Goal: Information Seeking & Learning: Learn about a topic

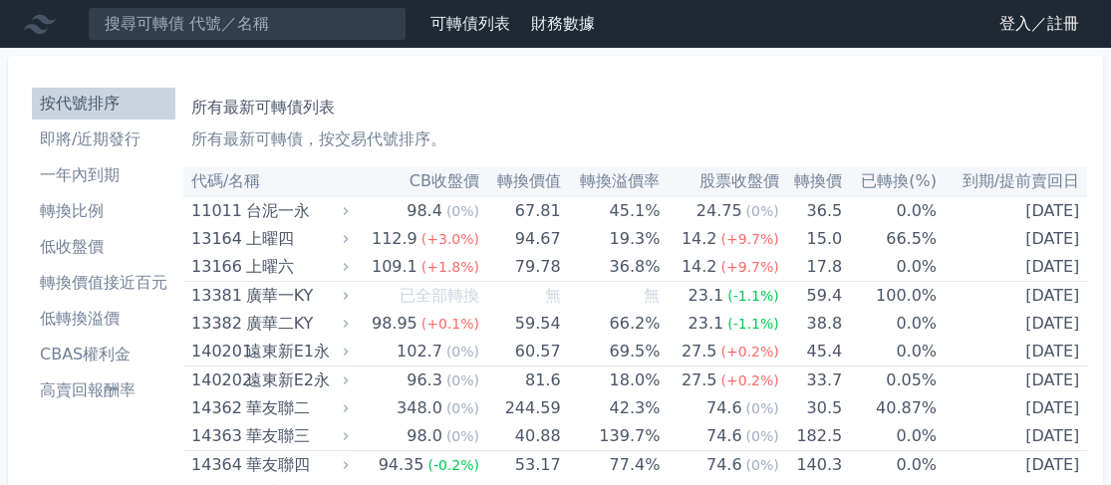
click at [1015, 29] on link "登入／註冊" at bounding box center [1039, 24] width 112 height 32
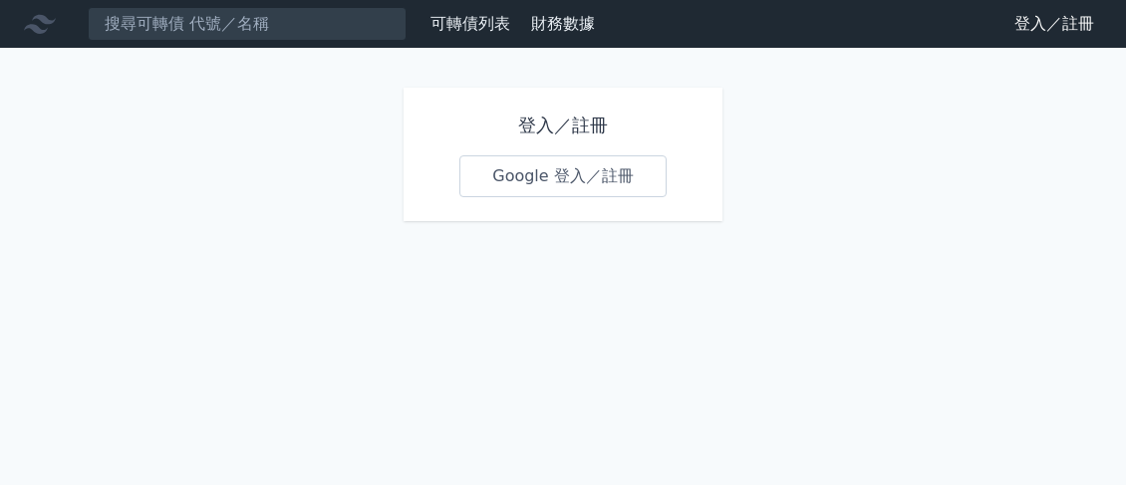
click at [549, 173] on link "Google 登入／註冊" at bounding box center [562, 176] width 207 height 42
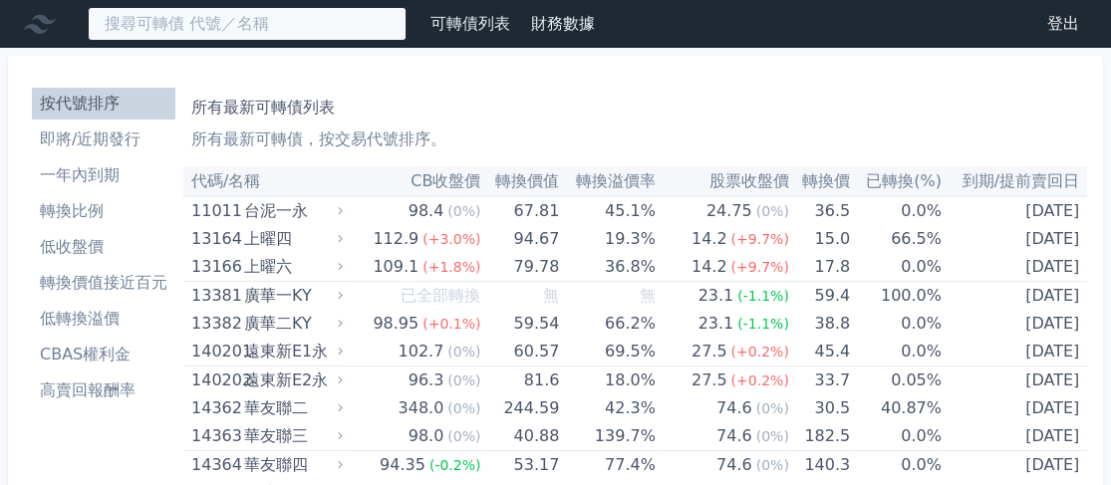
click at [197, 27] on input at bounding box center [247, 24] width 319 height 34
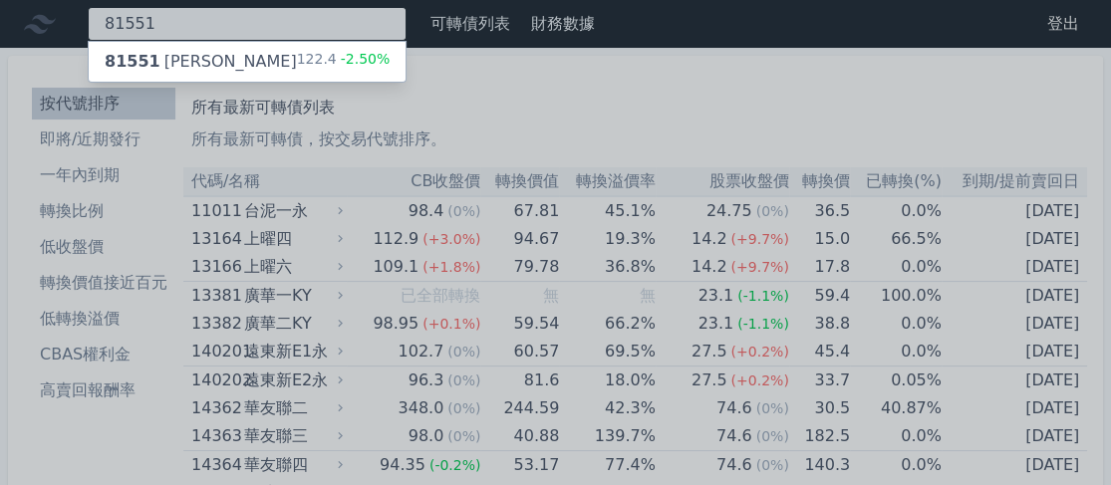
type input "81551"
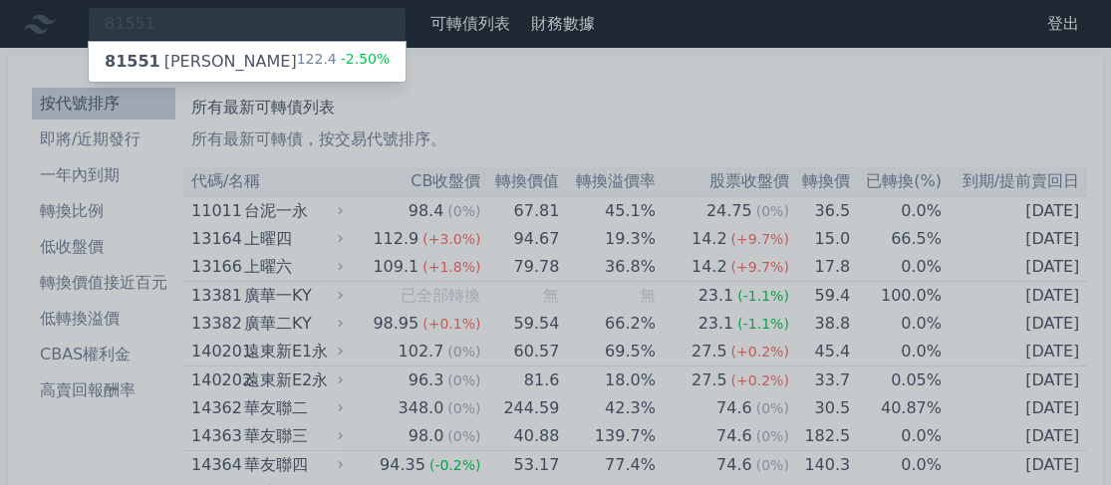
click at [180, 57] on div "81551 [PERSON_NAME]" at bounding box center [201, 62] width 192 height 24
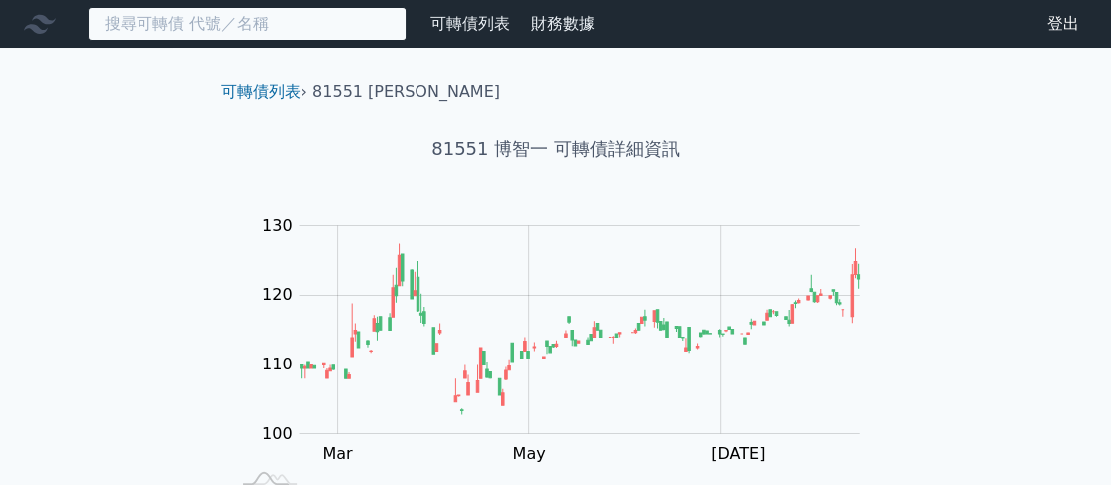
click at [228, 23] on input at bounding box center [247, 24] width 319 height 34
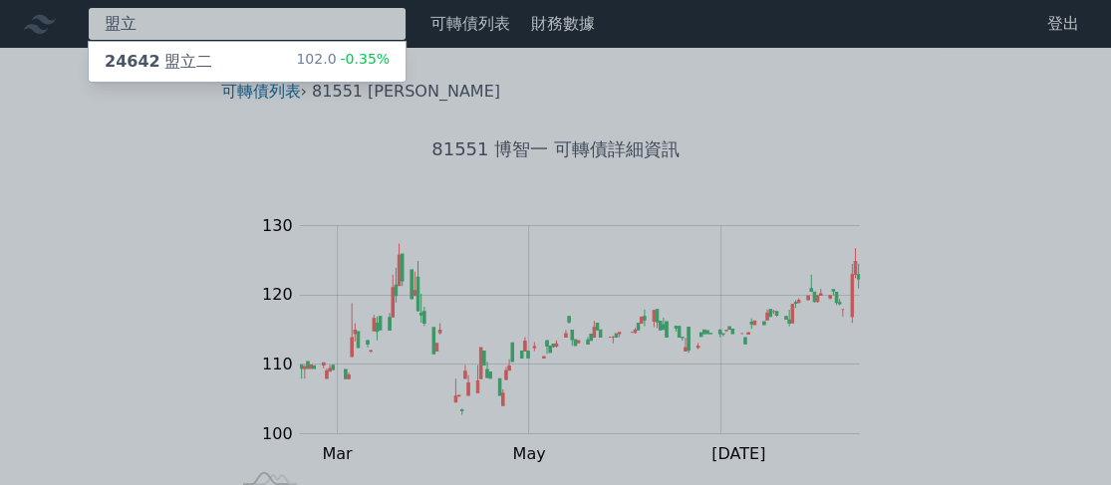
type input "盟立"
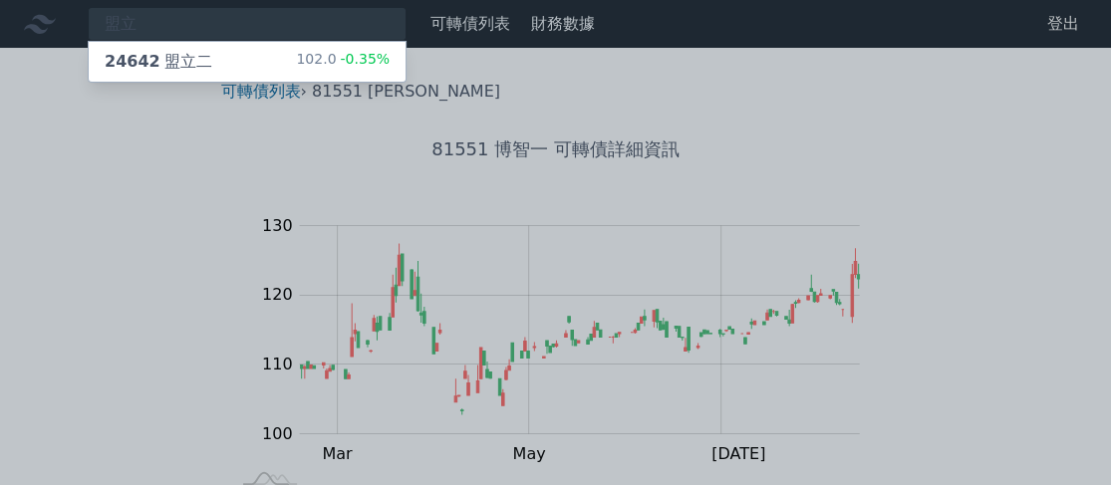
click at [173, 59] on div "24642 盟立二" at bounding box center [159, 62] width 108 height 24
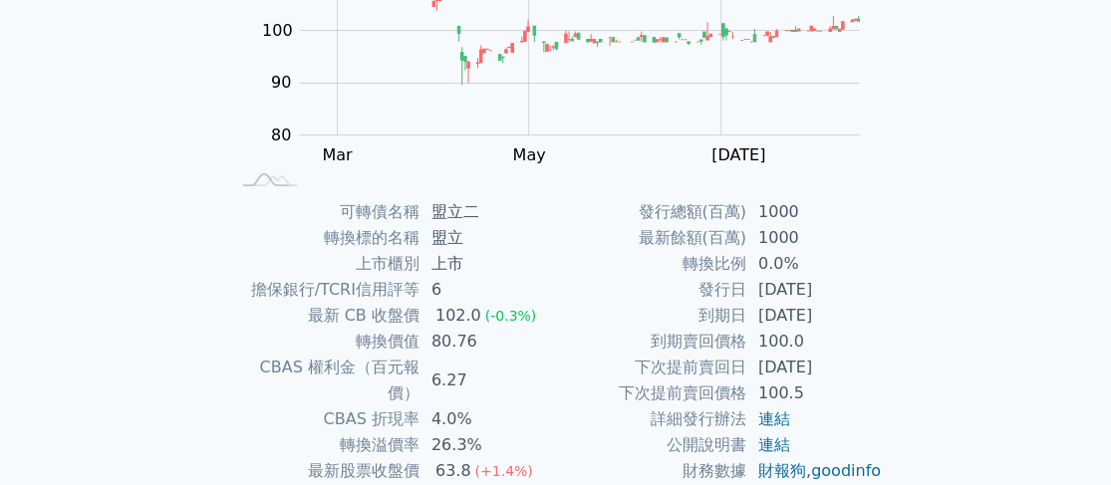
scroll to position [399, 0]
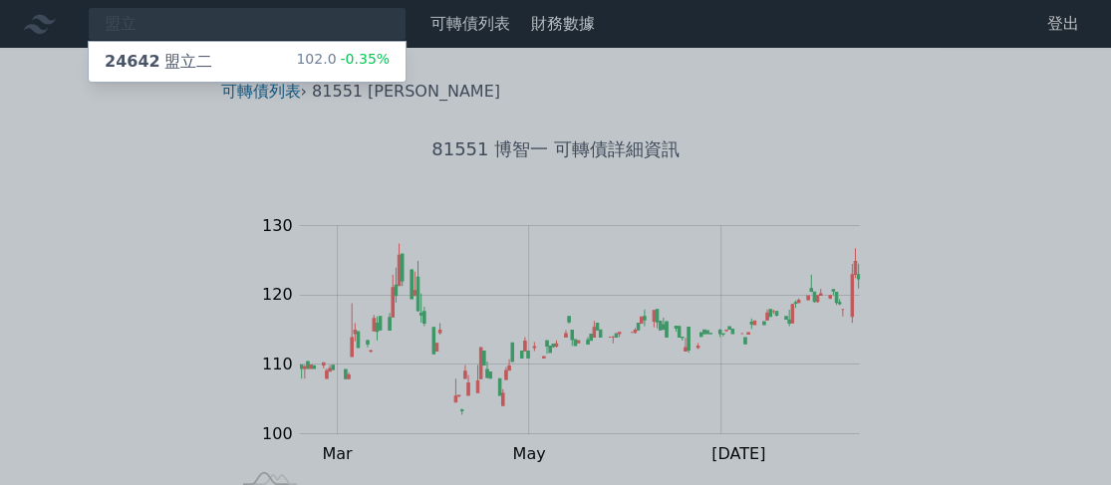
click at [222, 26] on div at bounding box center [555, 242] width 1111 height 485
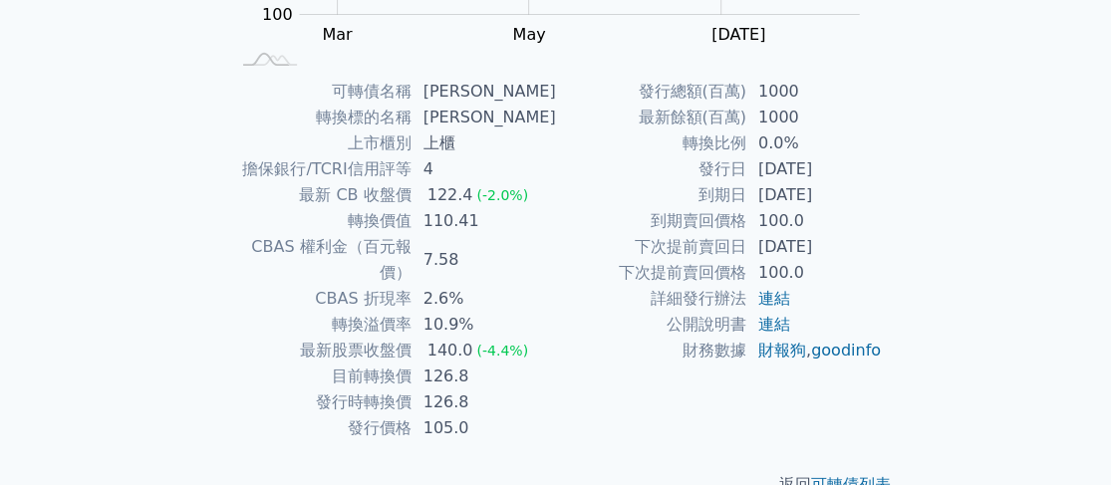
scroll to position [436, 0]
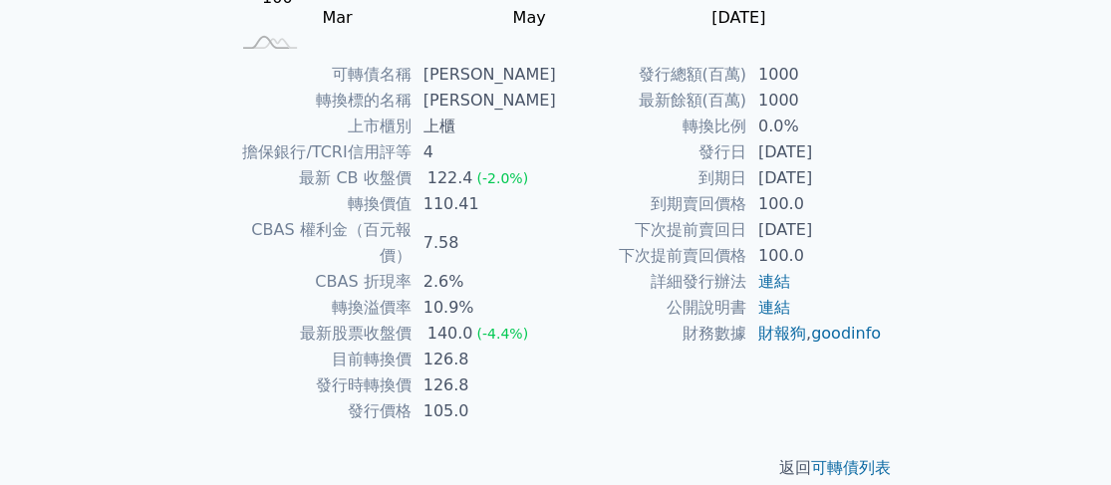
drag, startPoint x: 1098, startPoint y: 0, endPoint x: 84, endPoint y: 54, distance: 1015.6
click at [84, 54] on div "盟立 24642 盟立二 102.0 -0.35% 可轉債列表 財務數據 可轉債列表 財務數據 登出 登出 可轉債列表 › 81551 博智一 81551 博…" at bounding box center [555, 38] width 1111 height 948
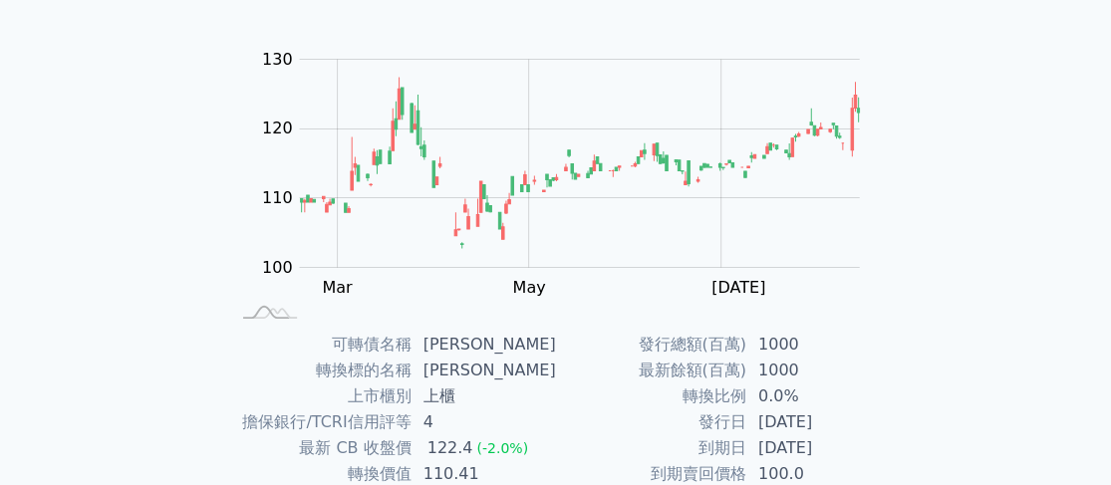
scroll to position [0, 0]
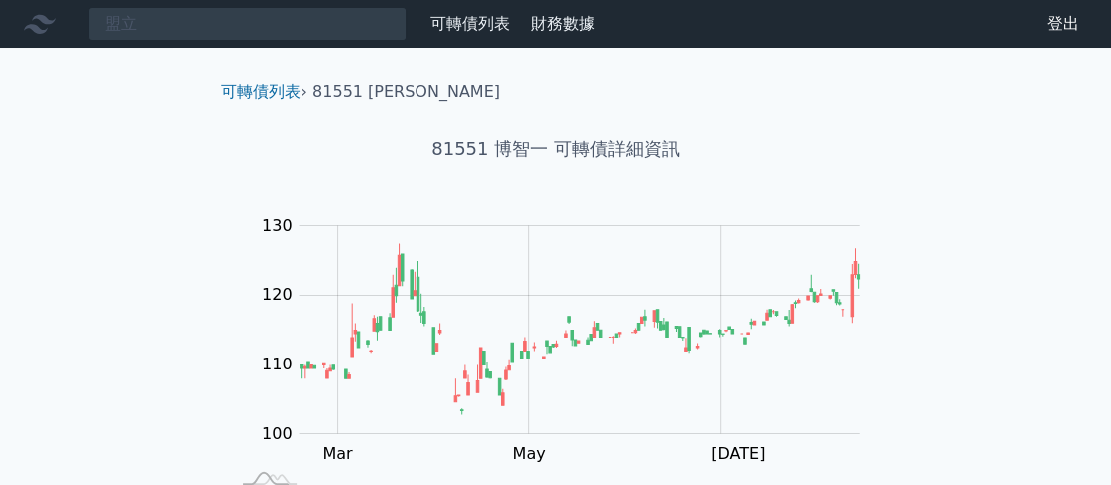
click at [37, 24] on icon at bounding box center [40, 24] width 32 height 32
click at [253, 96] on link "可轉債列表" at bounding box center [261, 91] width 80 height 19
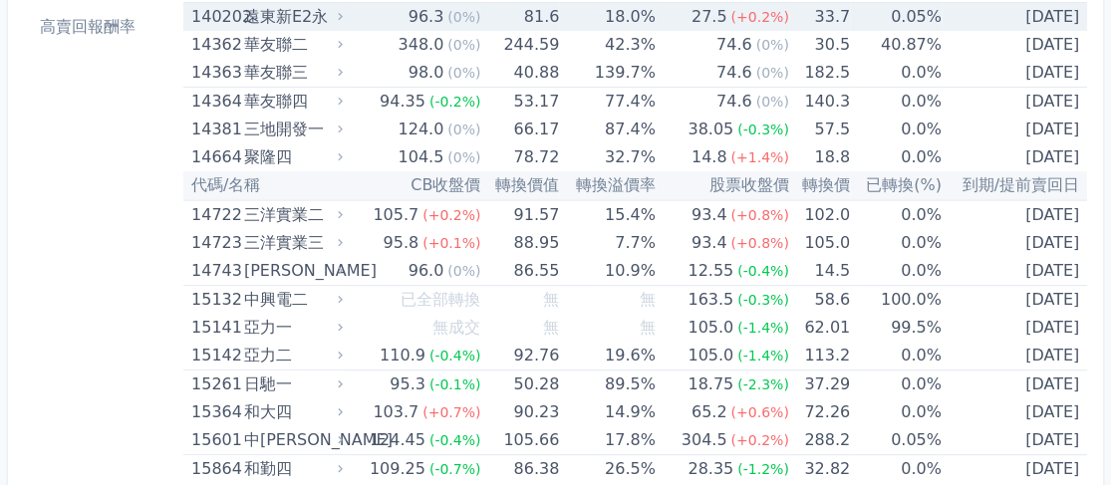
scroll to position [399, 0]
